Goal: Task Accomplishment & Management: Manage account settings

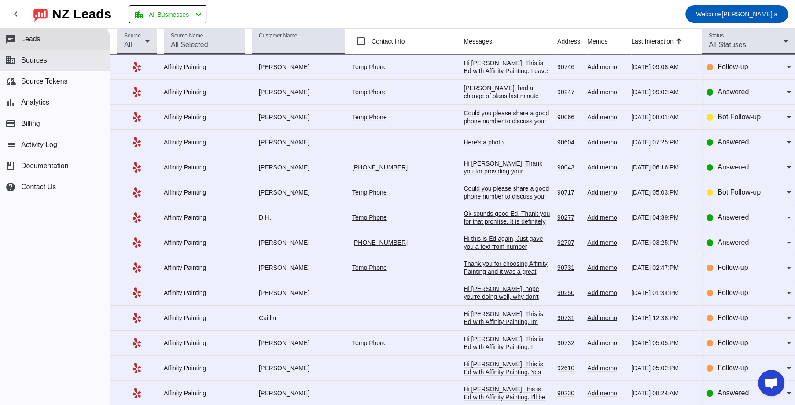
click at [49, 64] on button "business Sources" at bounding box center [55, 60] width 110 height 21
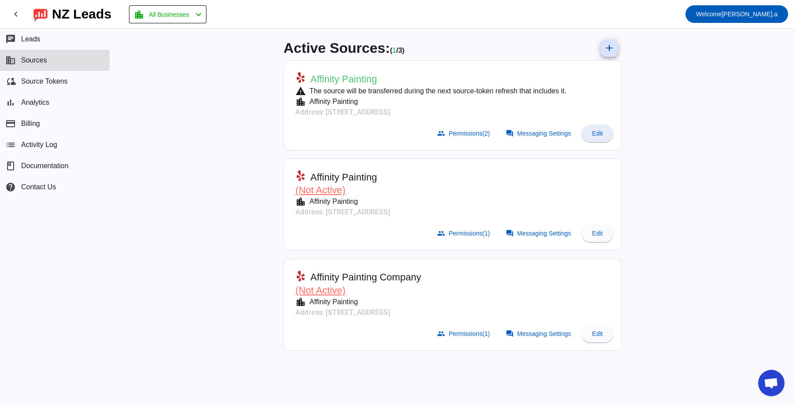
click at [602, 138] on span at bounding box center [597, 133] width 32 height 21
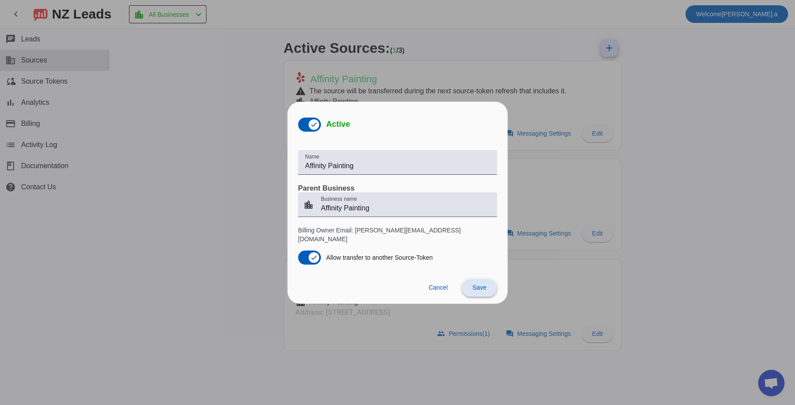
click at [480, 284] on span "Save" at bounding box center [479, 287] width 14 height 7
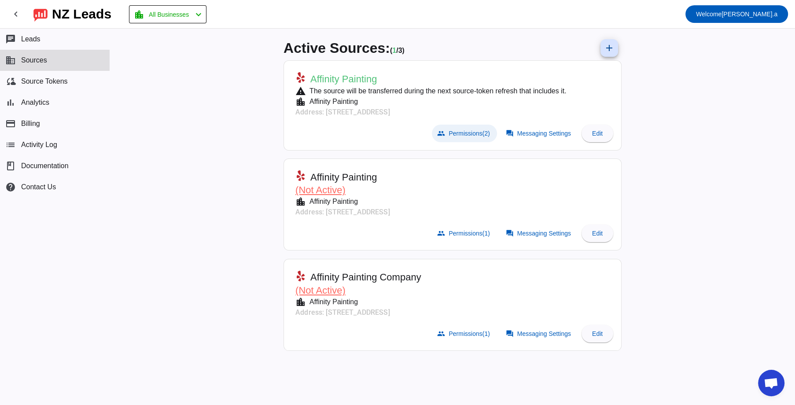
click at [454, 129] on span at bounding box center [464, 134] width 65 height 18
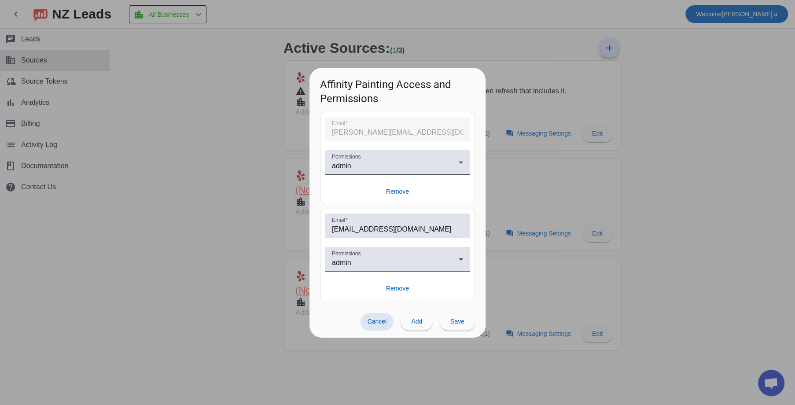
click at [379, 320] on span "Cancel" at bounding box center [377, 321] width 19 height 7
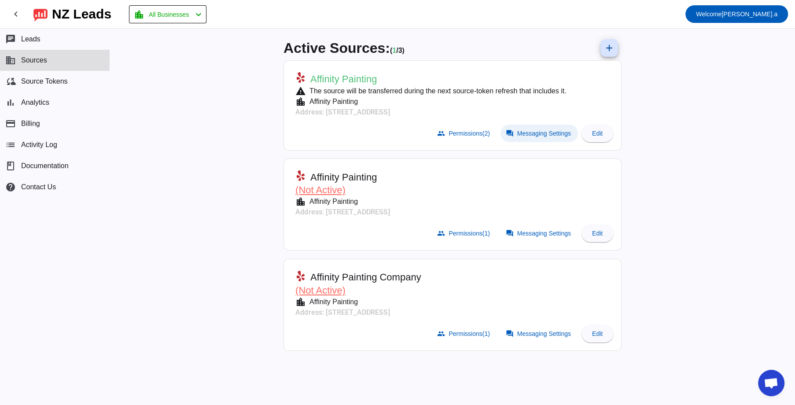
click at [520, 134] on span "Messaging Settings" at bounding box center [544, 133] width 54 height 7
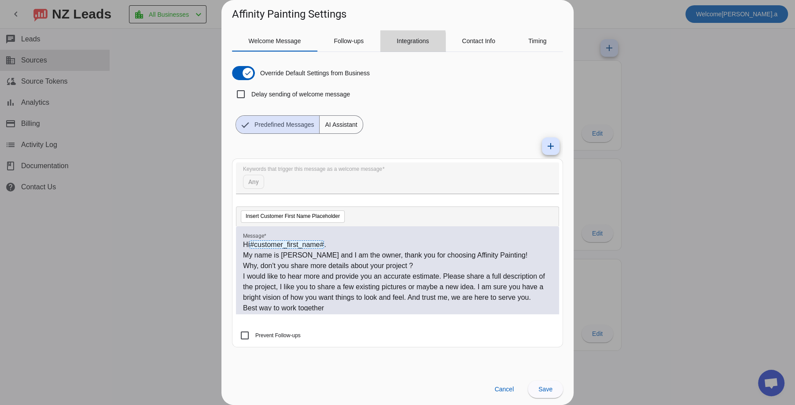
click at [397, 44] on span "Integrations" at bounding box center [413, 40] width 32 height 21
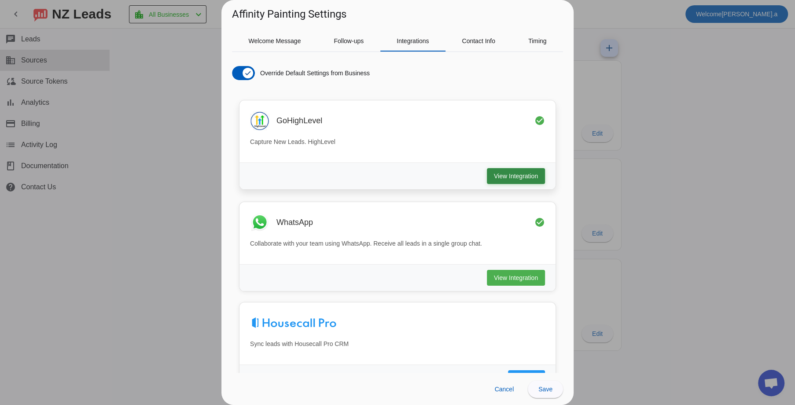
click at [497, 178] on span "View Integration" at bounding box center [516, 176] width 44 height 9
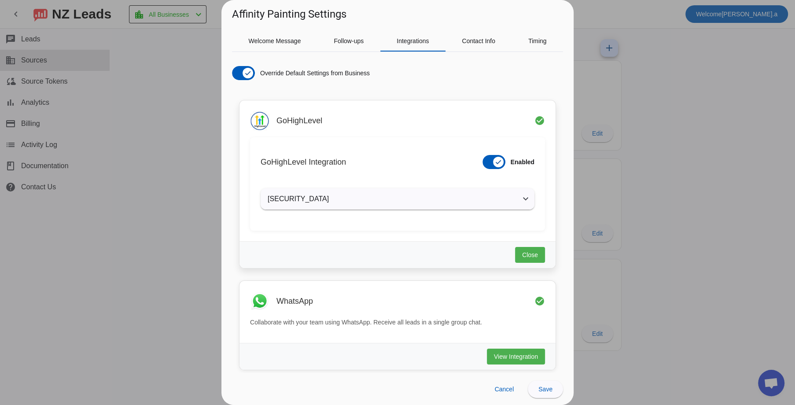
click at [523, 199] on icon at bounding box center [525, 198] width 5 height 3
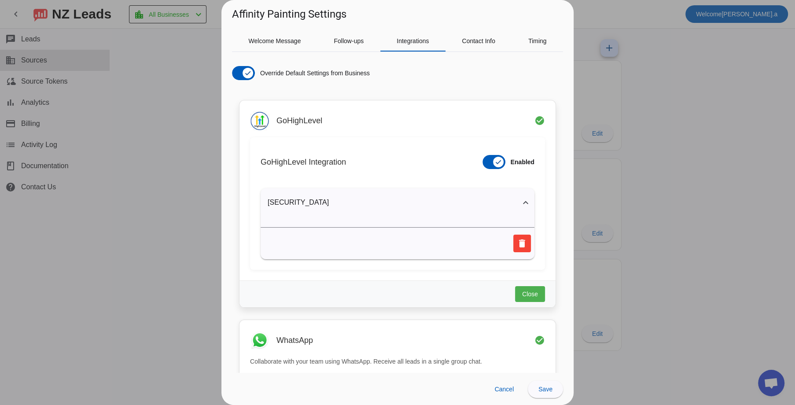
click at [339, 213] on mat-expansion-panel-header "eyJhbGciOiJIUzI1NiIsInR5cCI6IkpXVCJ9.eyJsb2NhdGlvbl9pZCI6Im9KWWhENTVjWGFlMWhZUn…" at bounding box center [398, 202] width 274 height 28
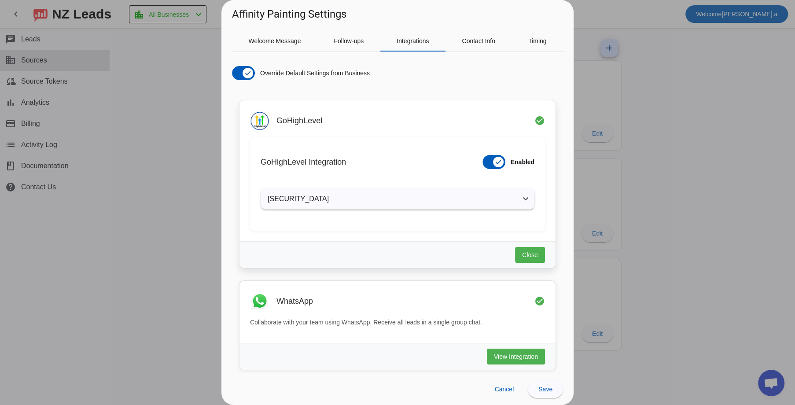
drag, startPoint x: 292, startPoint y: 202, endPoint x: 263, endPoint y: 191, distance: 30.3
click at [268, 194] on span "eyJhbGciOiJIUzI1NiIsInR5cCI6IkpXVCJ9.eyJsb2NhdGlvbl9pZCI6Im9KWWhENTVjWGFlMWhZUn…" at bounding box center [396, 199] width 256 height 11
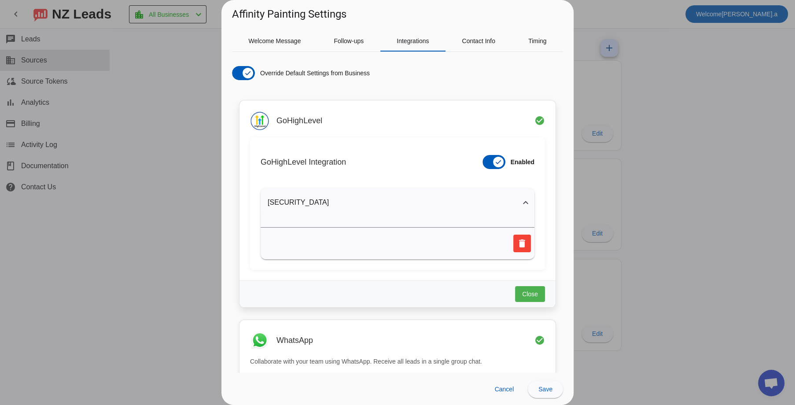
copy mat-panel-title "eyJhbGciOiJIUzI1NiIsInR5cCI6IkpXVCJ9.eyJsb2NhdGlvbl9pZCI6Im9KWWhENTVjWGFlMWhZUn…"
click at [399, 157] on div "GoHighLevel Integration Enabled" at bounding box center [398, 162] width 274 height 28
click at [477, 45] on span "Contact Info" at bounding box center [478, 40] width 33 height 21
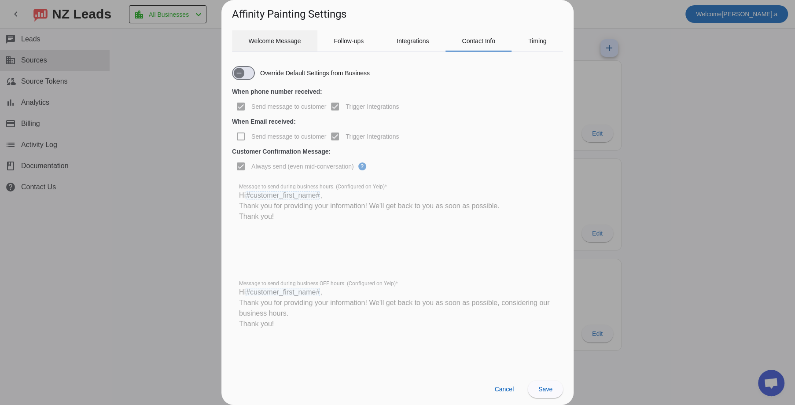
click at [288, 42] on span "Welcome Message" at bounding box center [275, 41] width 52 height 6
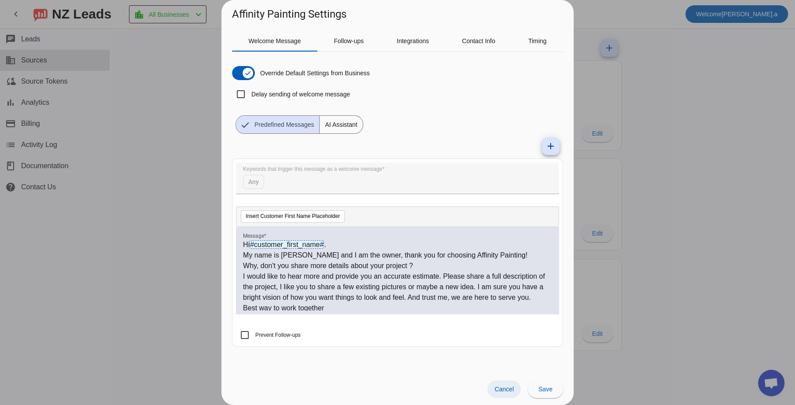
click at [494, 382] on span at bounding box center [503, 389] width 33 height 18
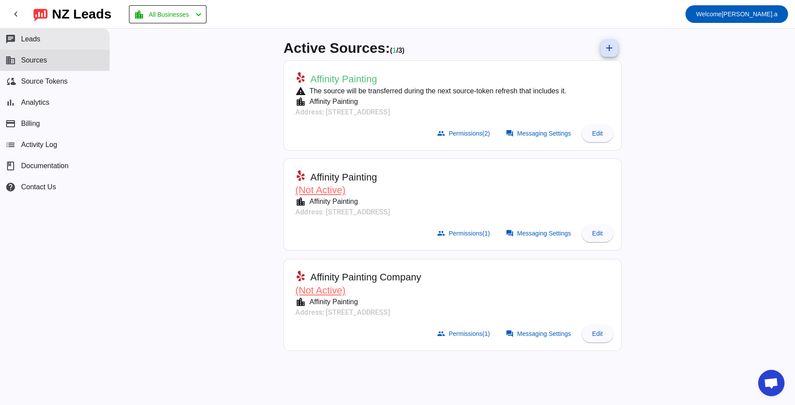
click at [44, 42] on button "chat Leads" at bounding box center [55, 39] width 110 height 21
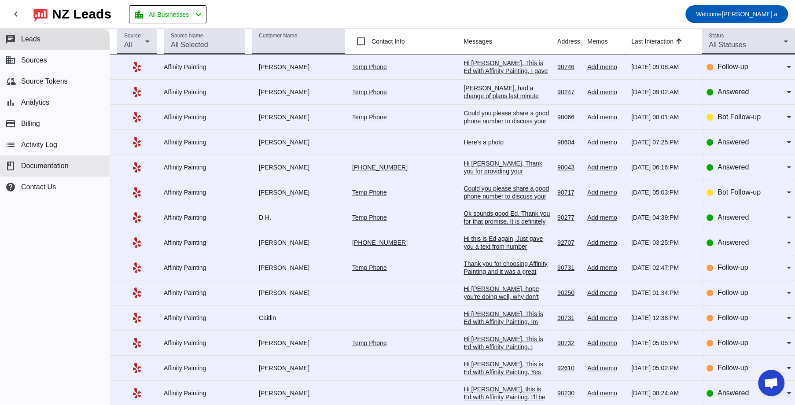
click at [48, 169] on span "Documentation" at bounding box center [45, 166] width 48 height 8
click at [45, 59] on span "Sources" at bounding box center [34, 60] width 26 height 8
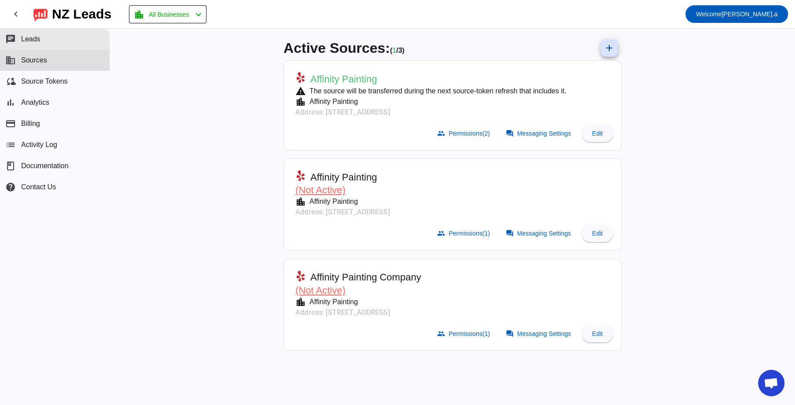
click at [29, 32] on button "chat Leads" at bounding box center [55, 39] width 110 height 21
